Goal: Task Accomplishment & Management: Complete application form

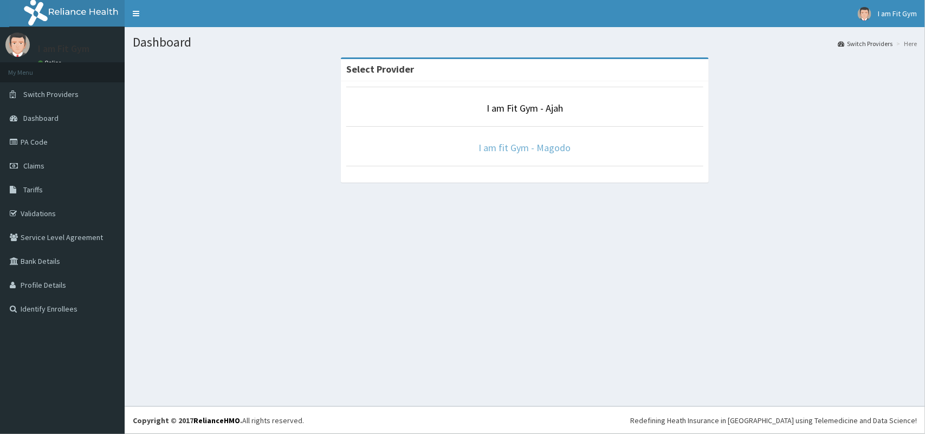
click at [524, 147] on link "I am fit Gym - Magodo" at bounding box center [525, 147] width 92 height 12
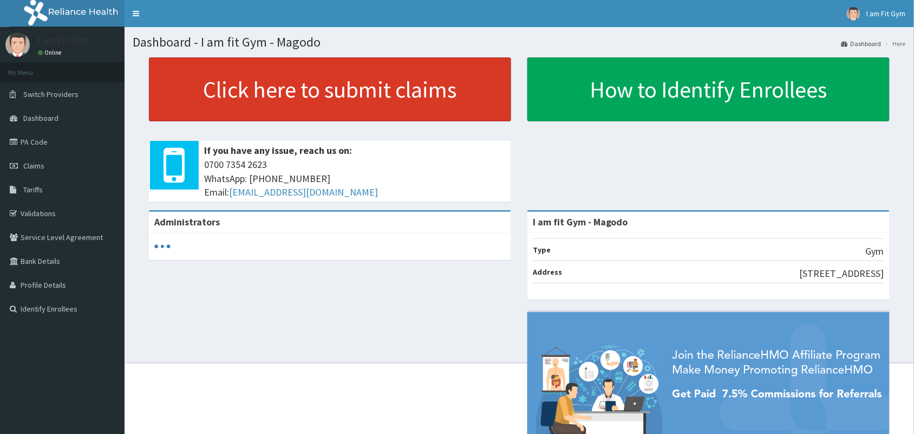
click at [366, 104] on link "Click here to submit claims" at bounding box center [330, 89] width 362 height 64
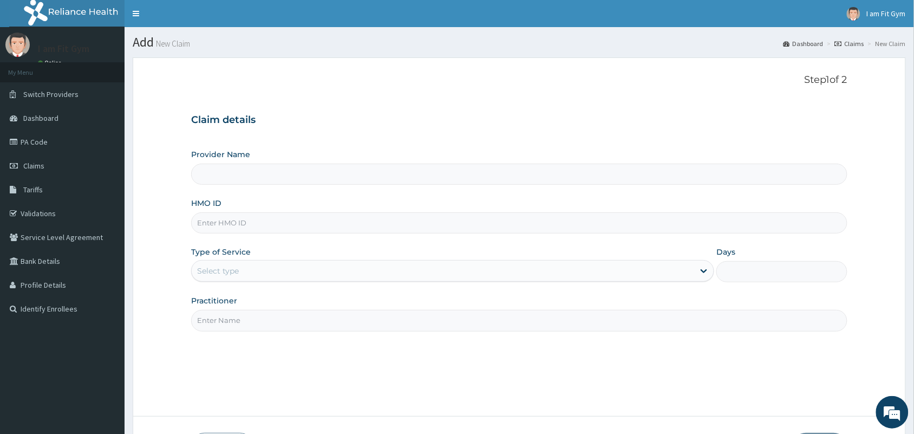
type input "I am fit Gym - Magodo"
type input "1"
click at [424, 226] on input "HMO ID" at bounding box center [519, 222] width 657 height 21
type input "lfb/10013/a"
click at [383, 317] on input "Practitioner" at bounding box center [519, 320] width 657 height 21
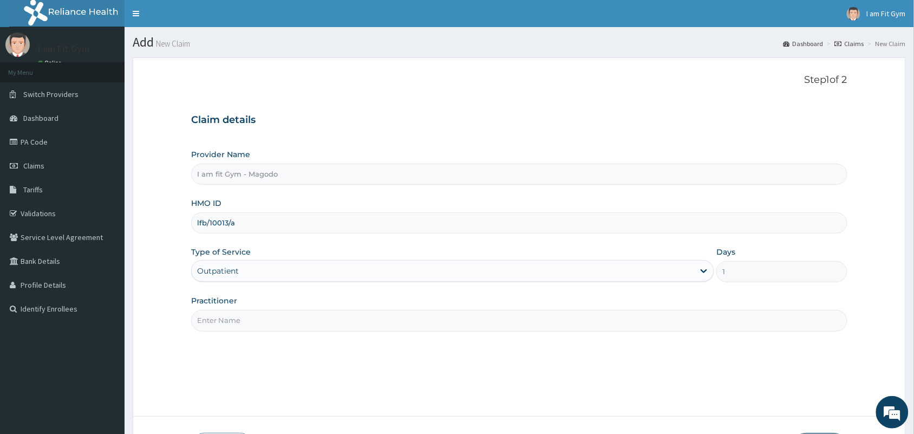
type input "RAZZIE"
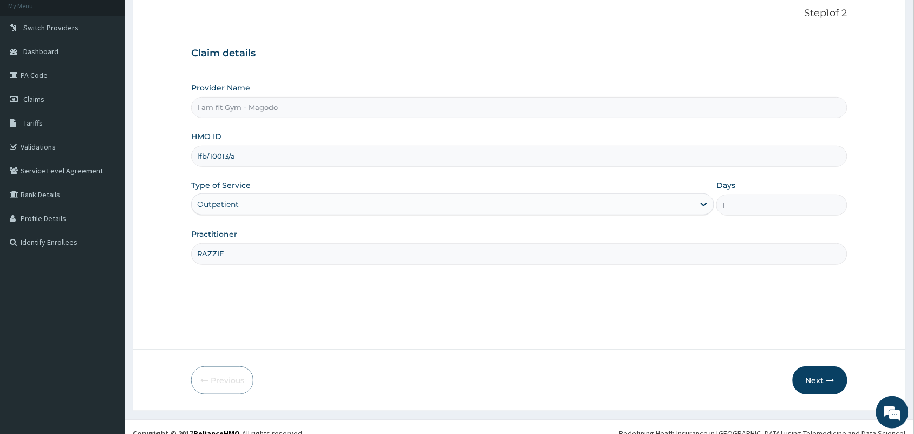
scroll to position [80, 0]
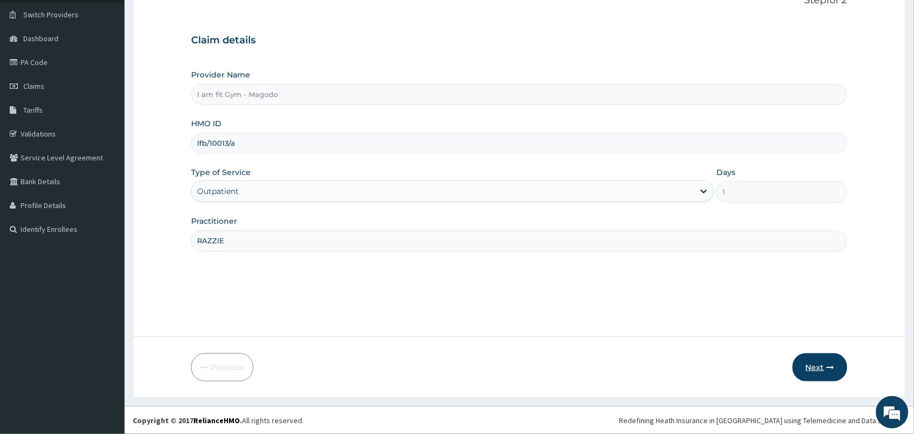
click at [806, 361] on button "Next" at bounding box center [820, 367] width 55 height 28
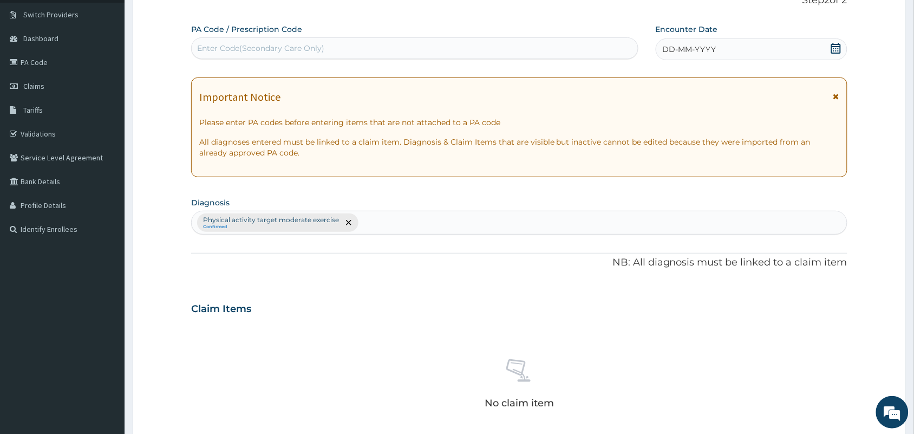
click at [838, 43] on icon at bounding box center [836, 48] width 11 height 11
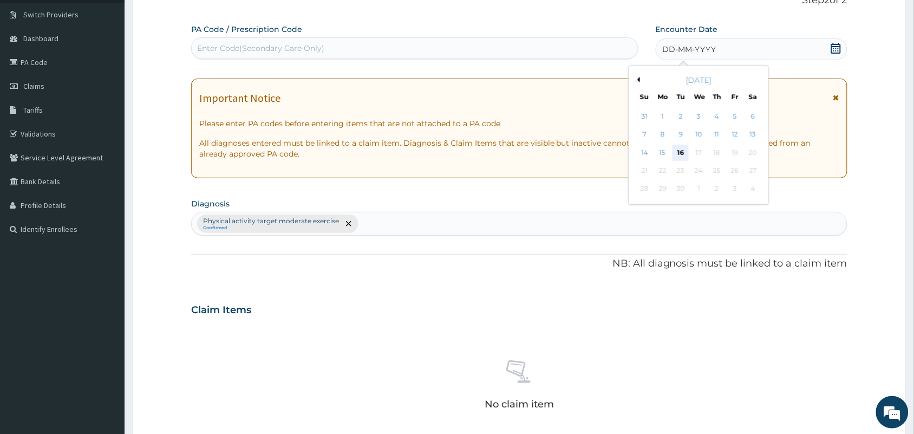
click at [677, 150] on div "16" at bounding box center [681, 153] width 16 height 16
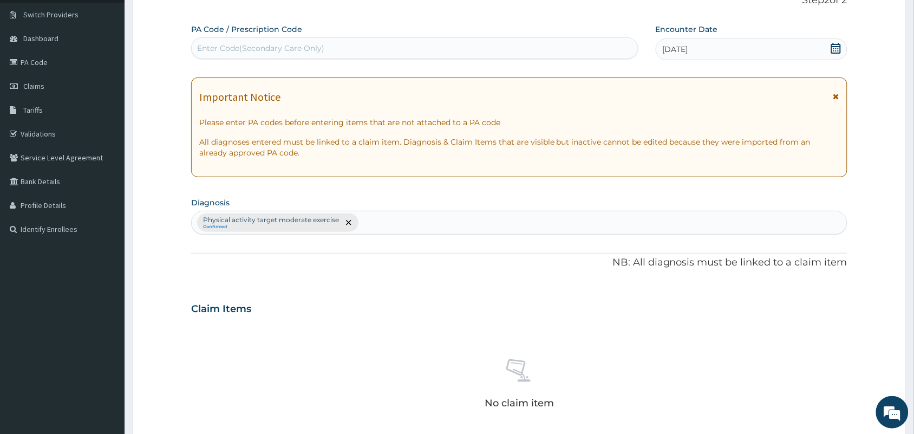
click at [460, 53] on div "Enter Code(Secondary Care Only)" at bounding box center [415, 48] width 446 height 17
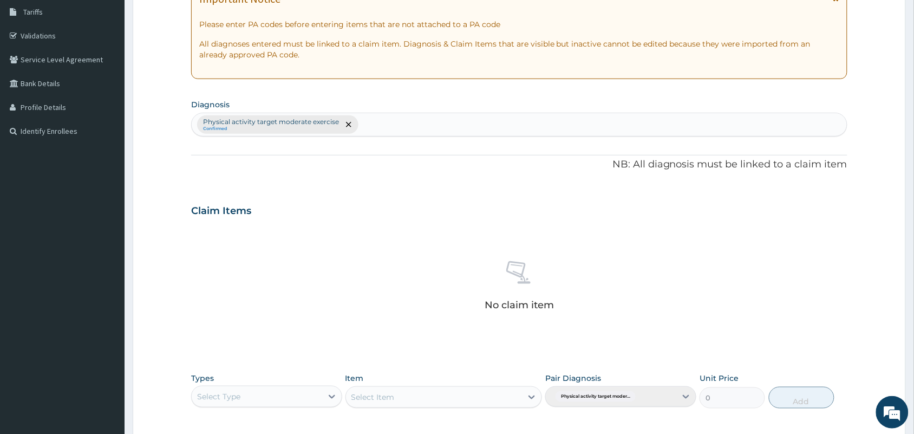
scroll to position [260, 0]
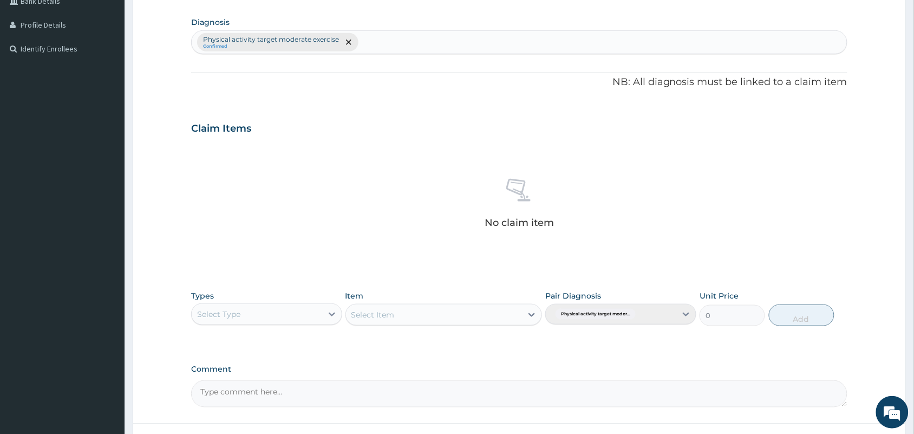
type input "PA/DD1229"
click at [244, 317] on div "Select Type" at bounding box center [257, 314] width 131 height 17
type input "gym"
click at [274, 346] on div "Gym" at bounding box center [266, 342] width 151 height 20
click at [393, 328] on div "Types option Gym, selected. Select is focused ,type to refine list, press Down …" at bounding box center [519, 308] width 657 height 47
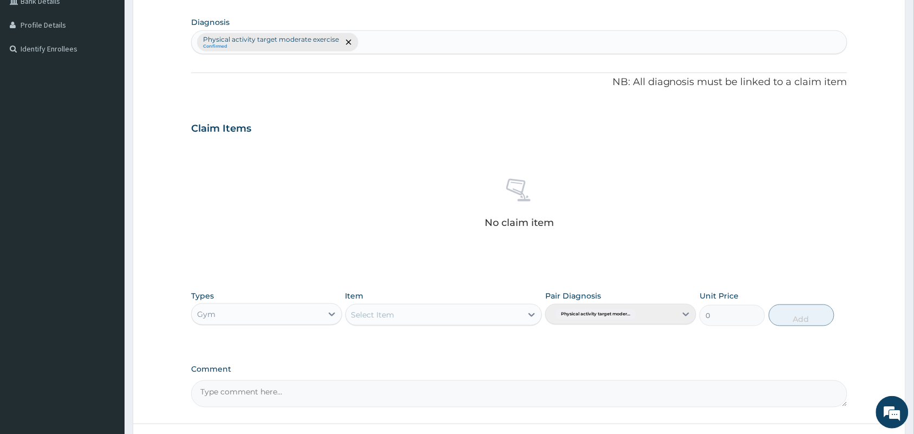
click at [403, 307] on div "Select Item" at bounding box center [434, 314] width 177 height 17
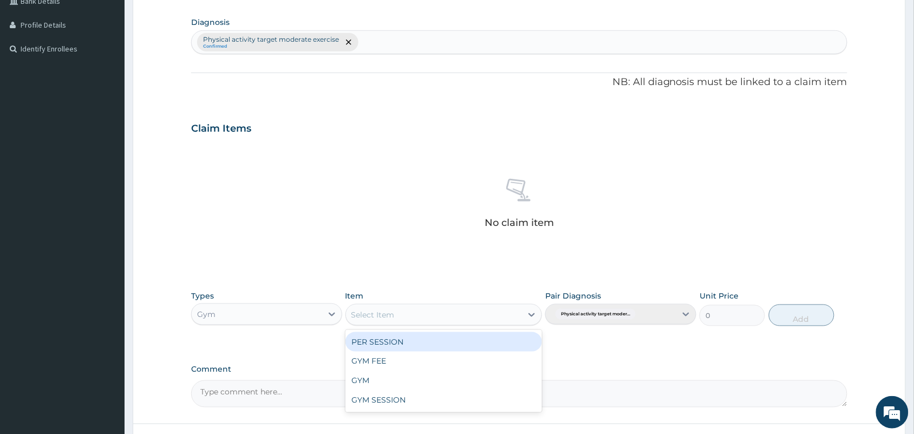
click at [415, 343] on div "PER SESSION" at bounding box center [444, 342] width 197 height 20
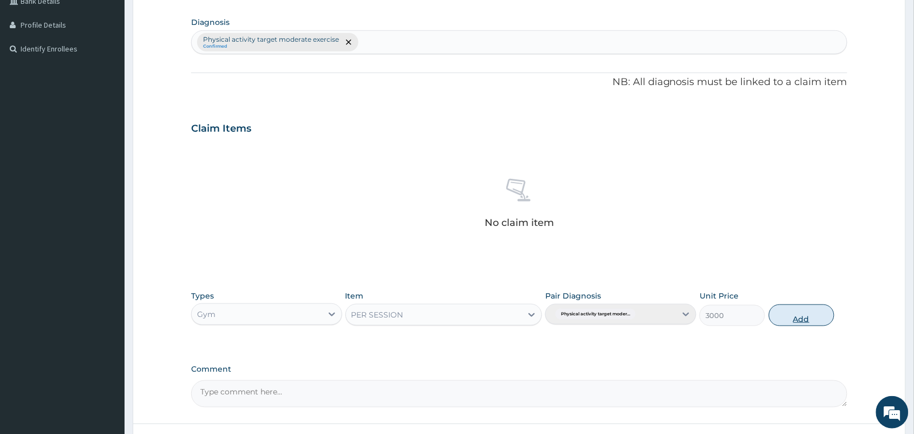
click at [805, 317] on button "Add" at bounding box center [802, 315] width 66 height 22
type input "0"
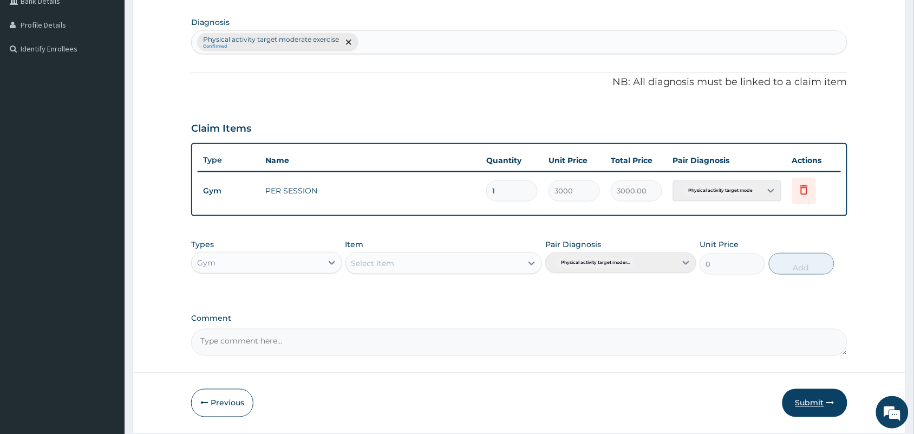
click at [799, 413] on button "Submit" at bounding box center [815, 403] width 65 height 28
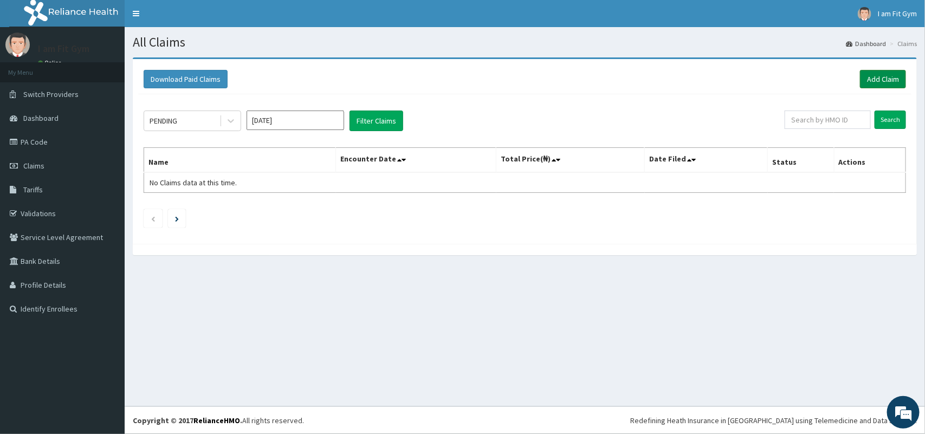
click at [881, 86] on link "Add Claim" at bounding box center [883, 79] width 46 height 18
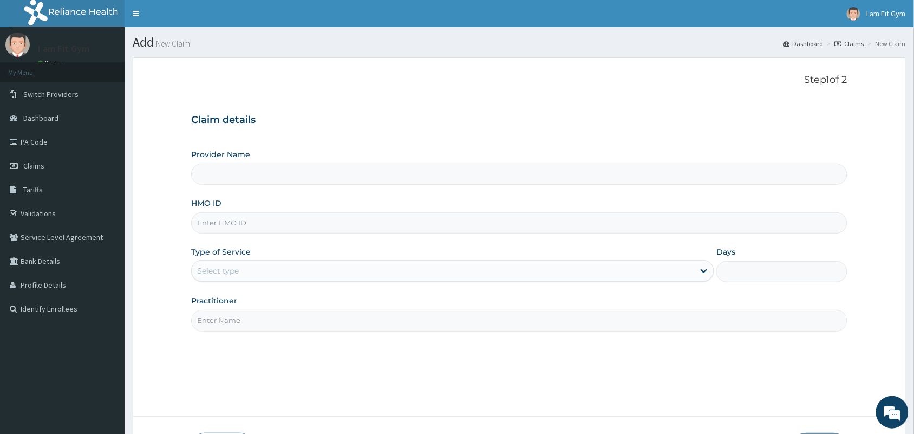
click at [354, 221] on input "HMO ID" at bounding box center [519, 222] width 657 height 21
type input "I am fit Gym - Magodo"
type input "1"
type input "ccr/10012/a"
click at [280, 321] on input "Practitioner" at bounding box center [519, 320] width 657 height 21
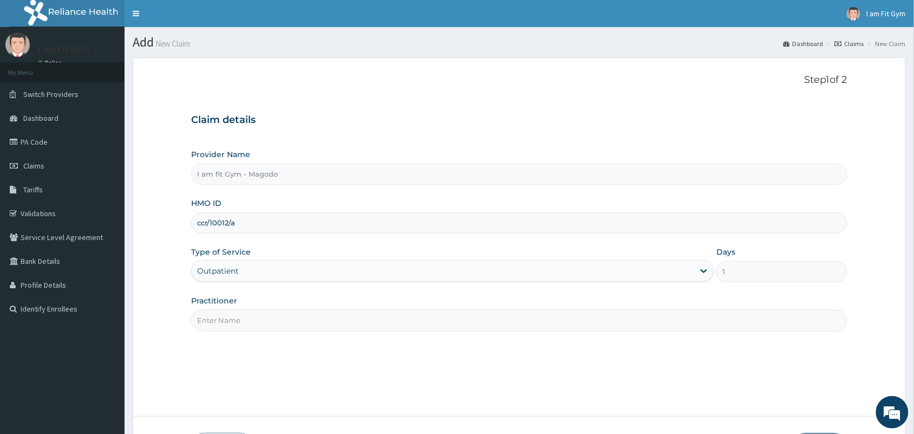
type input "RAZZIE"
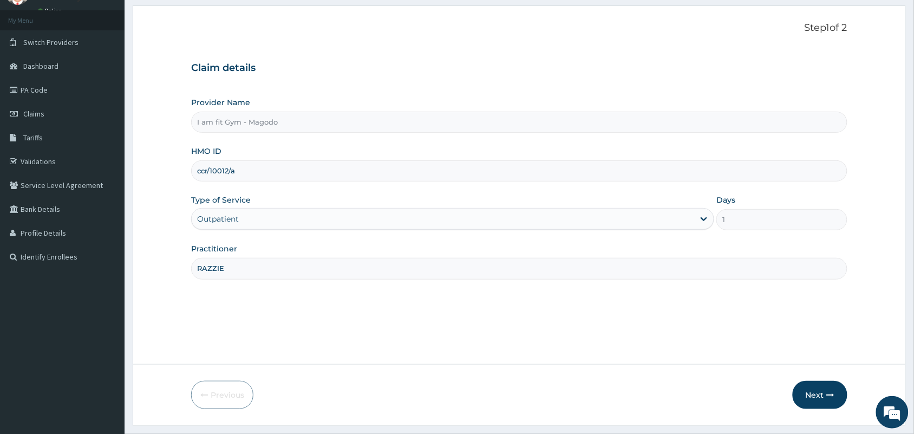
scroll to position [80, 0]
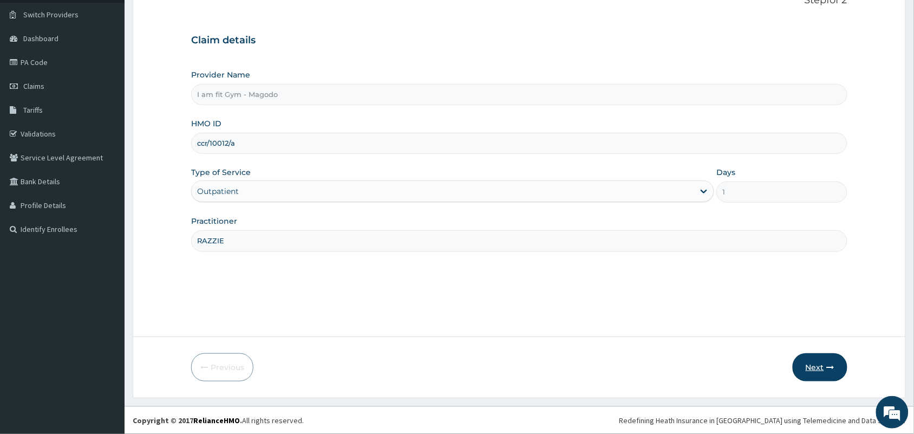
click at [822, 367] on button "Next" at bounding box center [820, 367] width 55 height 28
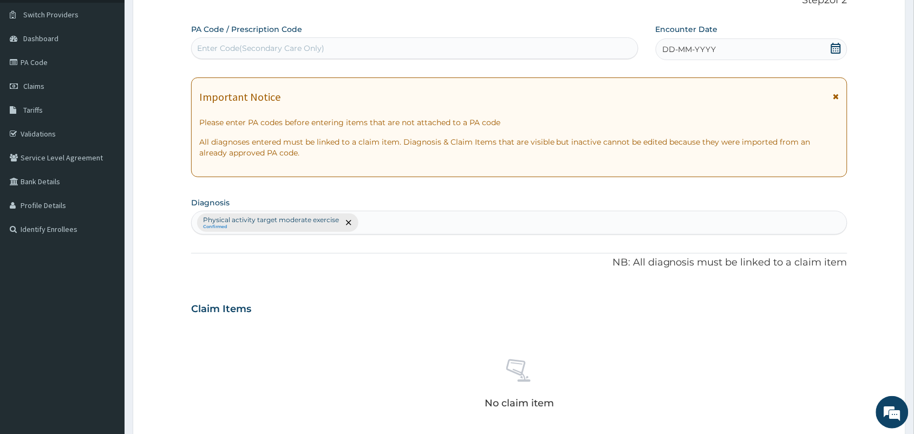
click at [838, 50] on icon at bounding box center [836, 48] width 11 height 11
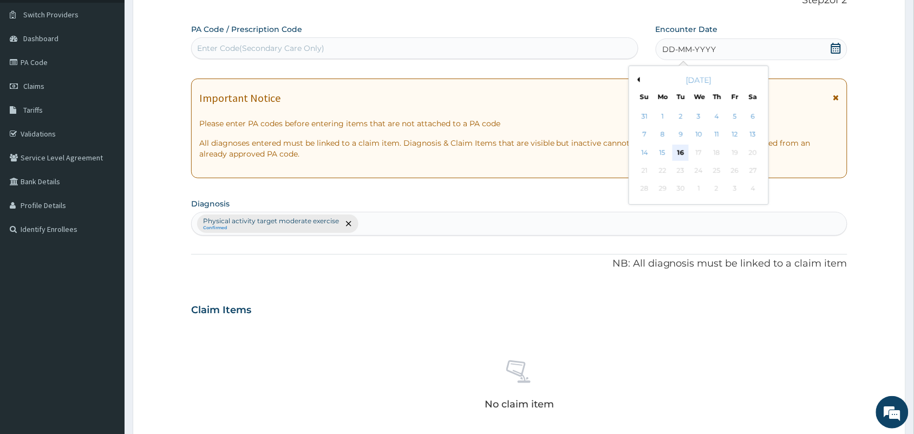
click at [680, 149] on div "16" at bounding box center [681, 153] width 16 height 16
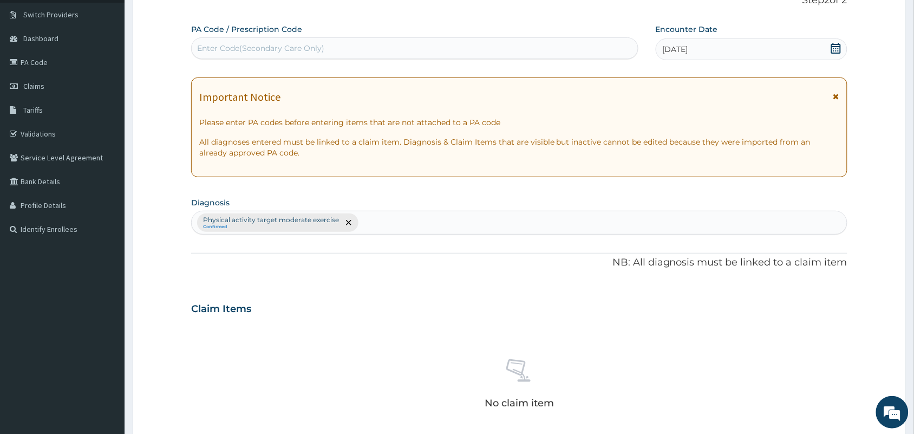
click at [505, 52] on div "Enter Code(Secondary Care Only)" at bounding box center [415, 48] width 446 height 17
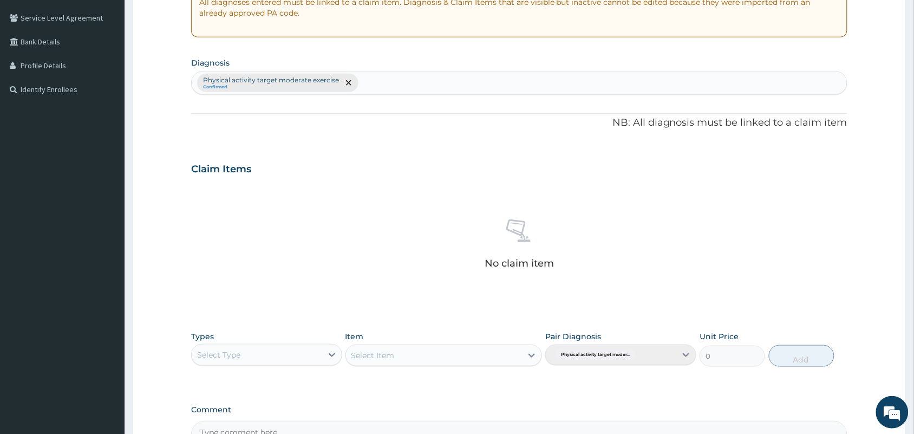
scroll to position [279, 0]
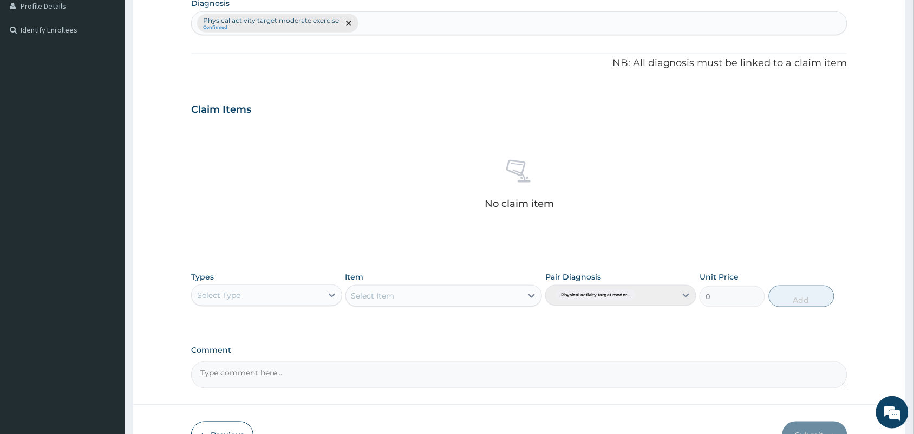
type input "PA/B4457B"
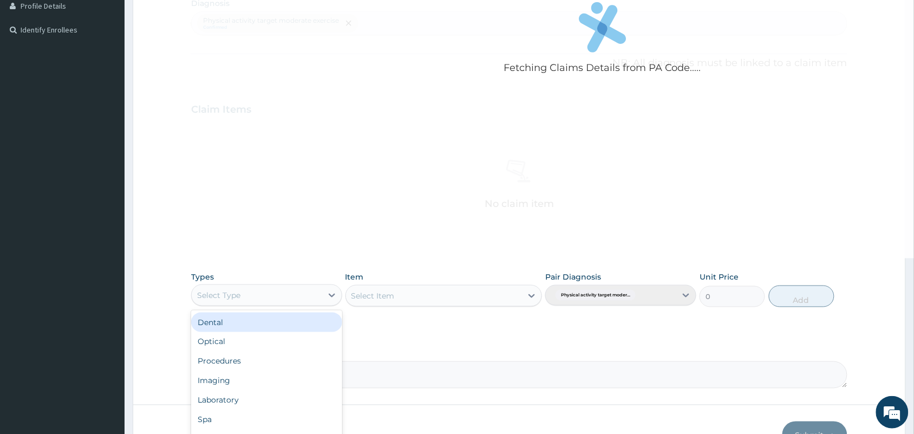
click at [299, 297] on div "Select Type" at bounding box center [257, 295] width 131 height 17
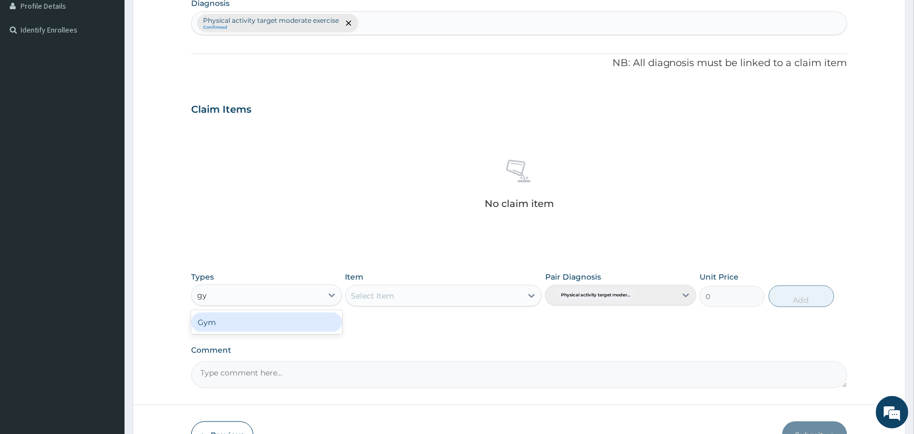
type input "gym"
click at [302, 325] on div "Gym" at bounding box center [266, 323] width 151 height 20
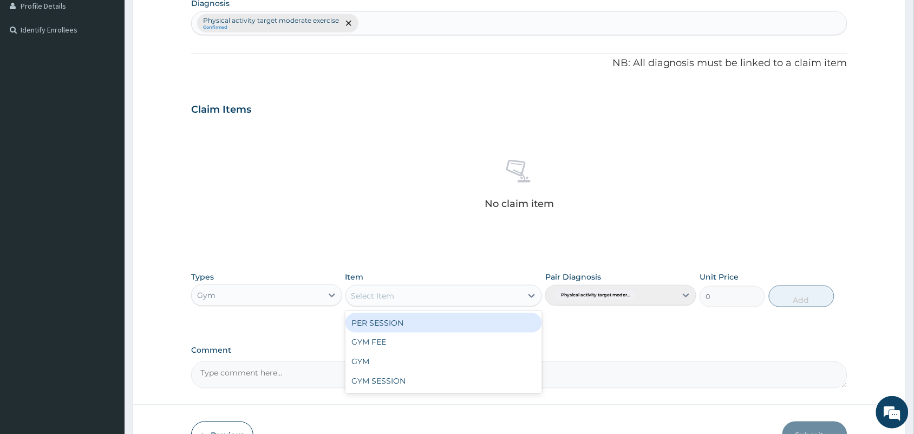
click at [443, 302] on div "Select Item" at bounding box center [434, 295] width 177 height 17
click at [462, 322] on div "PER SESSION" at bounding box center [444, 323] width 197 height 20
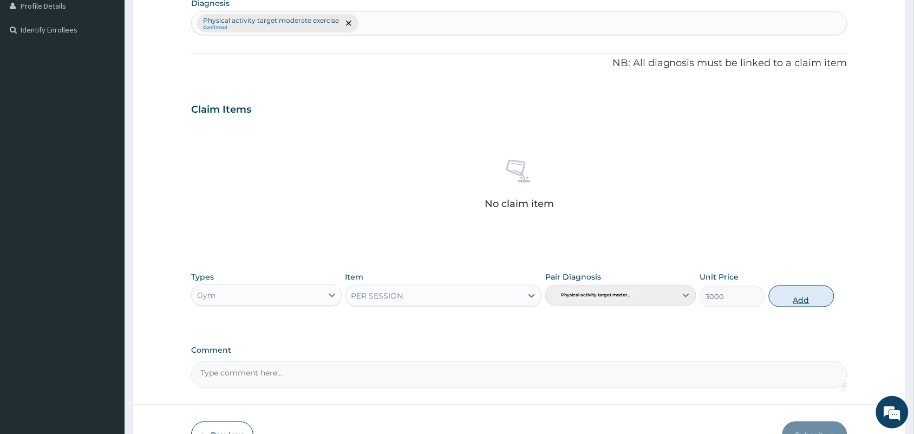
click at [801, 290] on button "Add" at bounding box center [802, 297] width 66 height 22
type input "0"
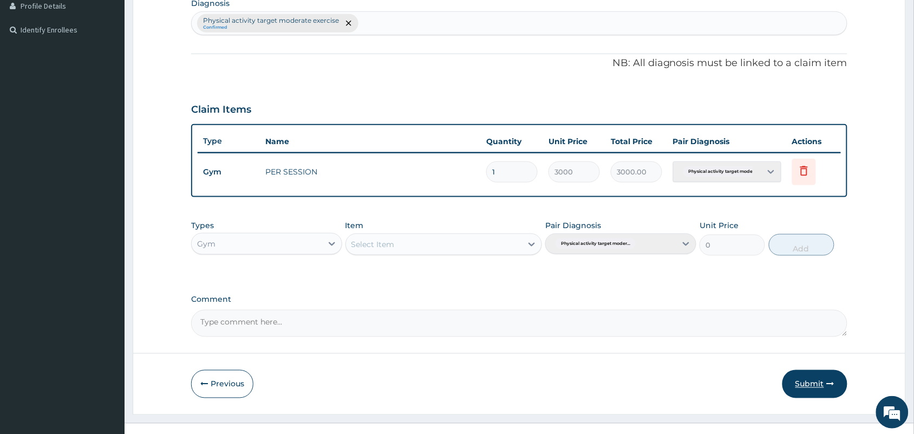
click at [820, 374] on button "Submit" at bounding box center [815, 384] width 65 height 28
